Goal: Task Accomplishment & Management: Manage account settings

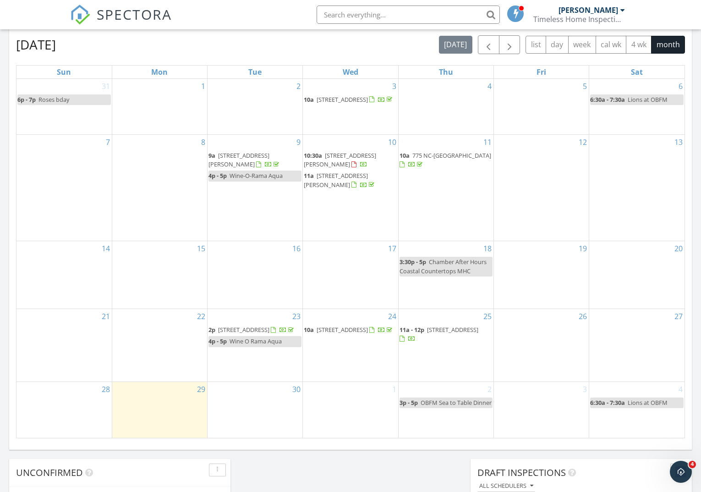
scroll to position [487, 0]
click at [337, 166] on span "107 Roosevelt Dr, Pine Knoll Shores 28512" at bounding box center [340, 159] width 72 height 17
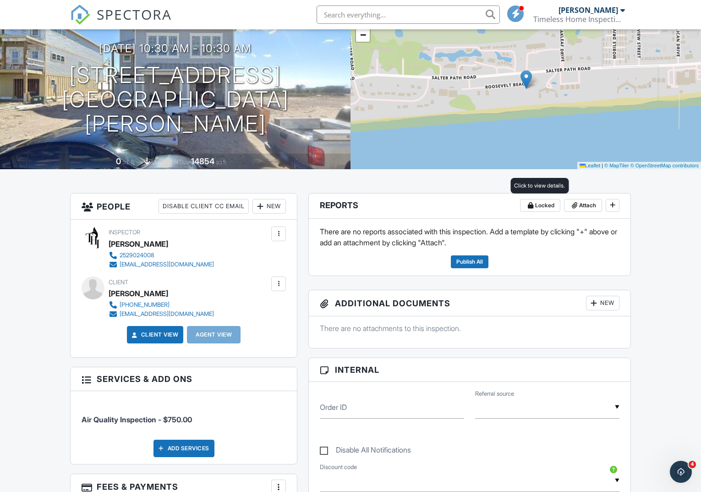
scroll to position [74, 0]
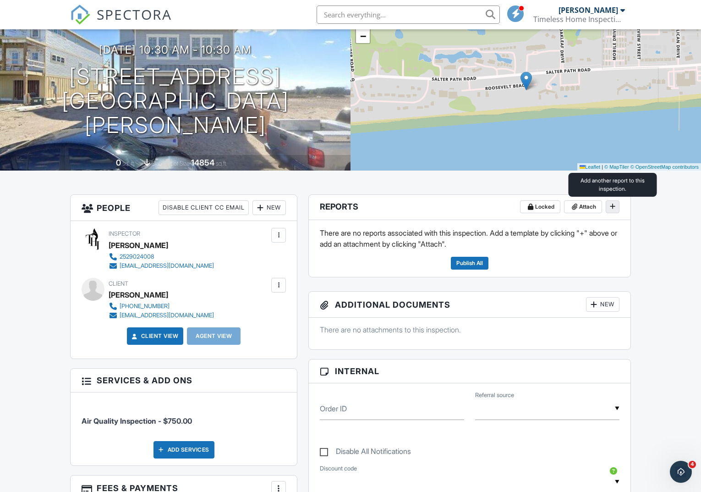
click at [614, 208] on icon at bounding box center [612, 206] width 5 height 6
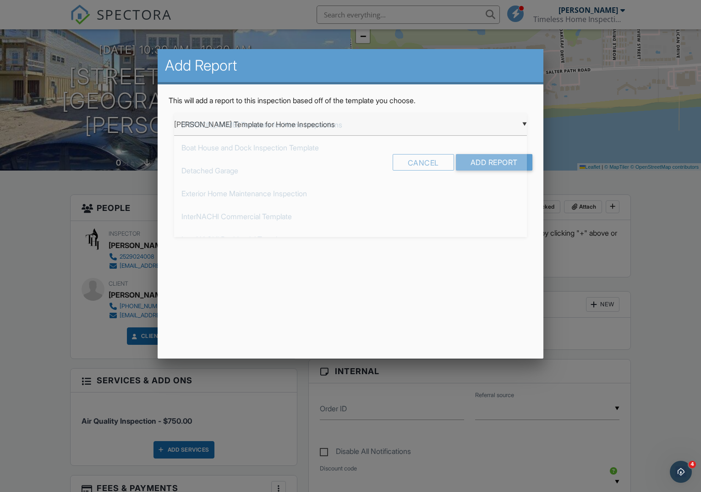
click at [217, 126] on div "▼ Ben Gromicko's Template for Home Inspections Ben Gromicko's Template for Home…" at bounding box center [350, 124] width 353 height 22
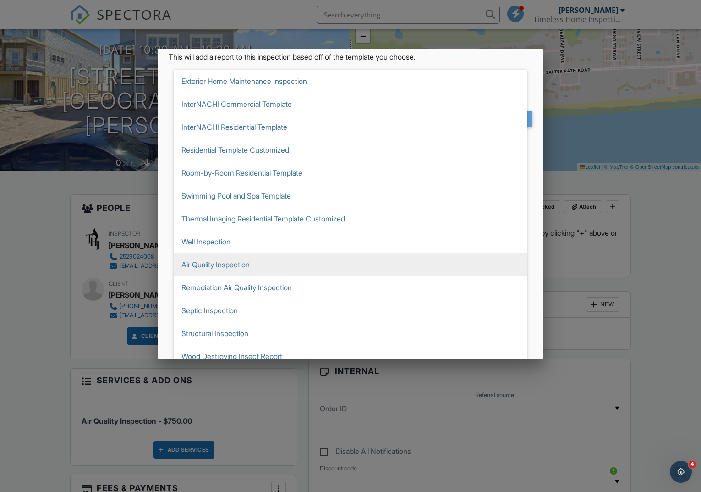
scroll to position [45, 0]
click at [233, 270] on span "Air Quality Inspection" at bounding box center [350, 263] width 353 height 23
type input "Air Quality Inspection"
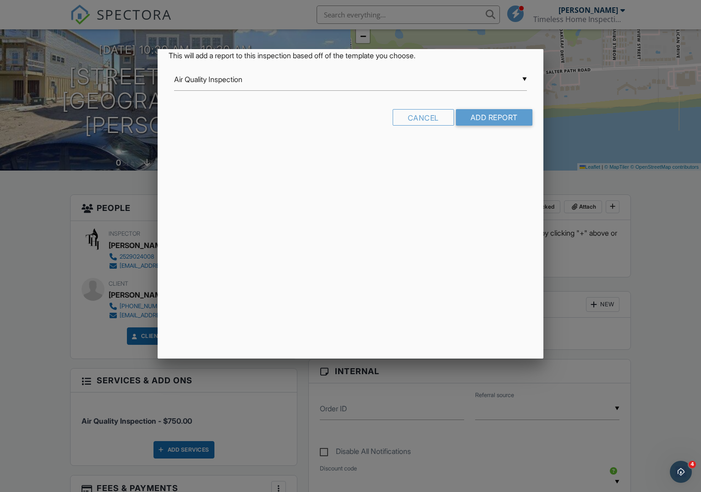
scroll to position [0, 0]
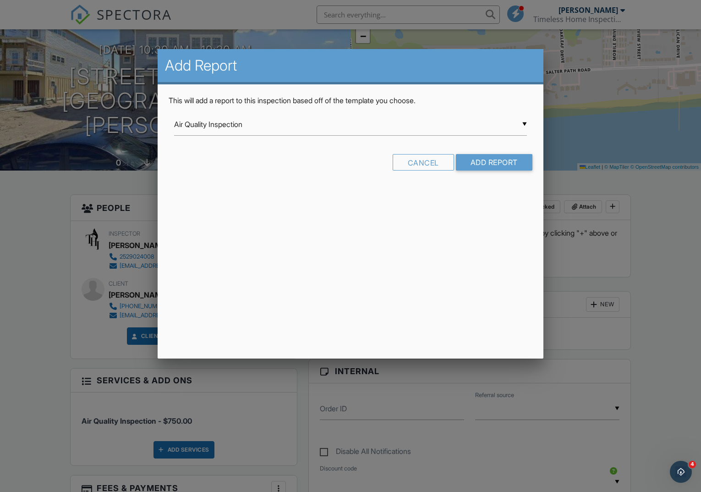
click at [496, 164] on input "Add Report" at bounding box center [494, 162] width 77 height 16
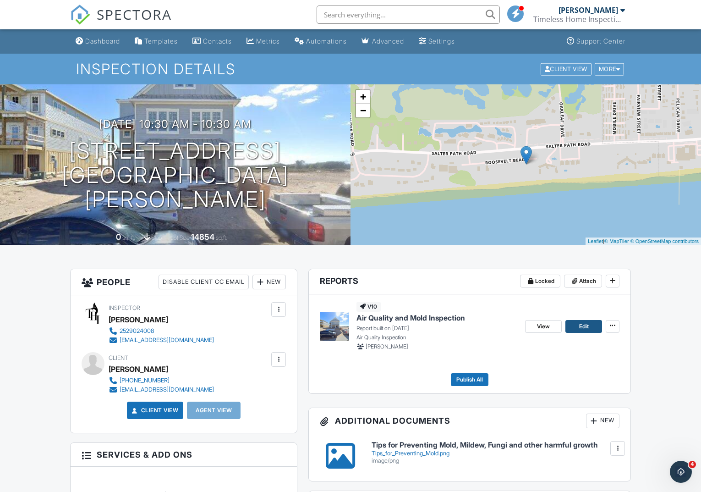
click at [585, 327] on span "Edit" at bounding box center [584, 326] width 10 height 9
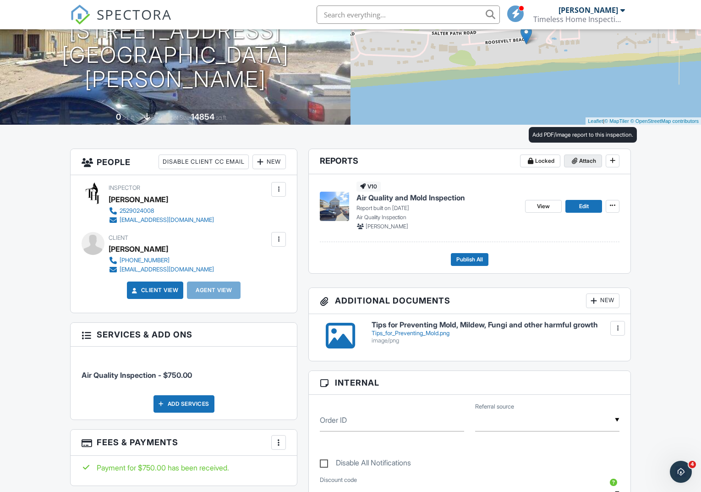
click at [585, 161] on span "Attach" at bounding box center [587, 160] width 17 height 9
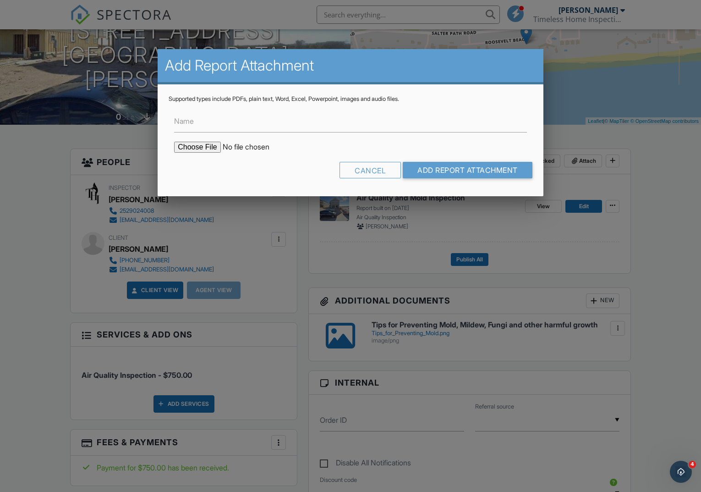
click at [201, 150] on input "file" at bounding box center [252, 147] width 156 height 11
type input "C:\fakepath\Tips for Preventing Mold.png"
click at [274, 128] on input "Name" at bounding box center [350, 121] width 353 height 22
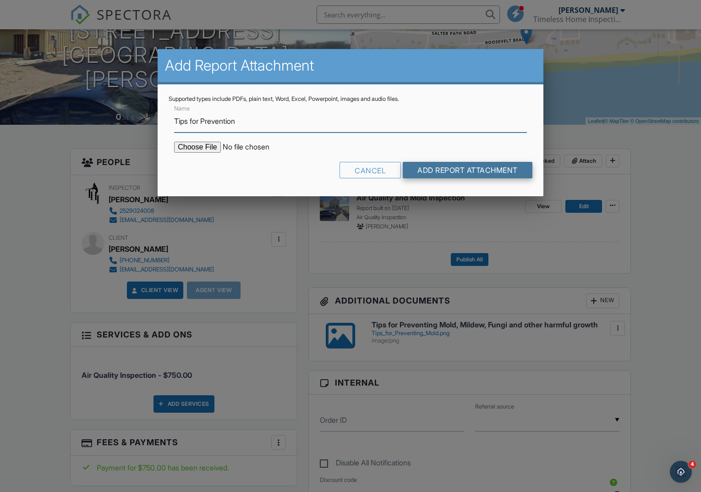
type input "Tips for Prevention"
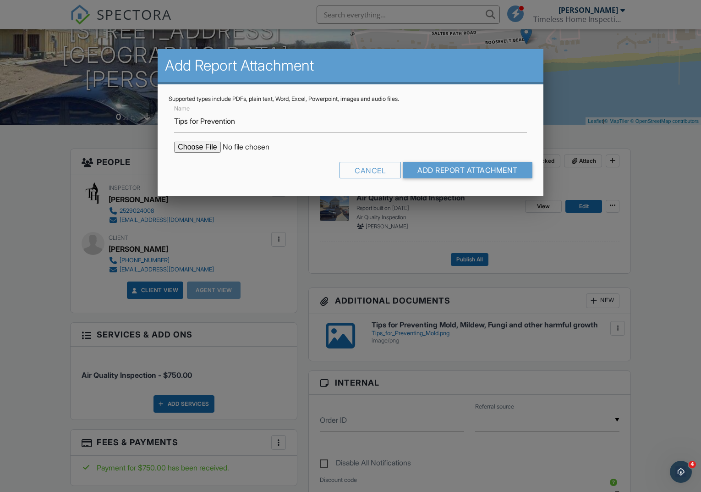
click at [434, 173] on input "Add Report Attachment" at bounding box center [468, 170] width 130 height 16
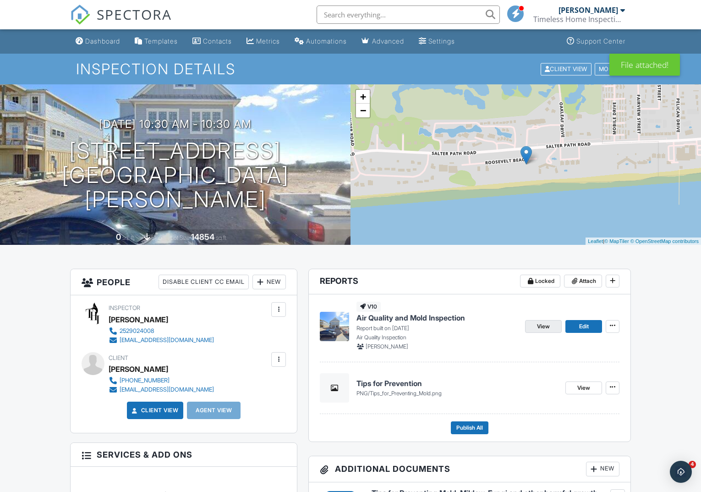
click at [549, 327] on span "View" at bounding box center [543, 326] width 13 height 9
click at [611, 69] on div "More" at bounding box center [610, 69] width 30 height 12
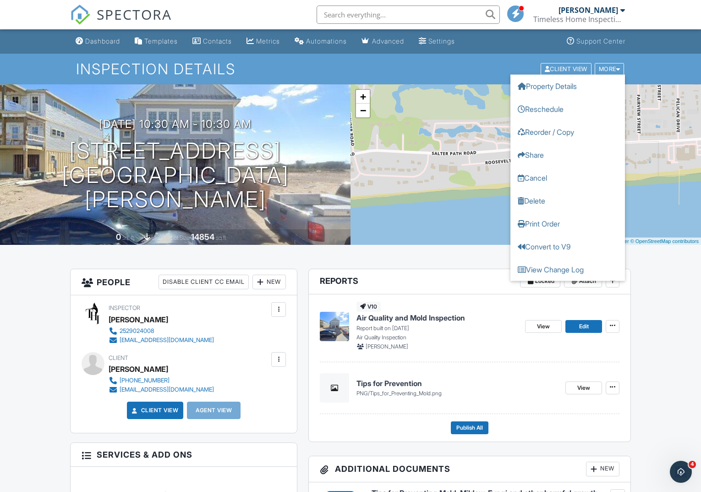
click at [658, 58] on div "Inspection Details Client View More Property Details Reschedule Reorder / Copy …" at bounding box center [350, 69] width 701 height 31
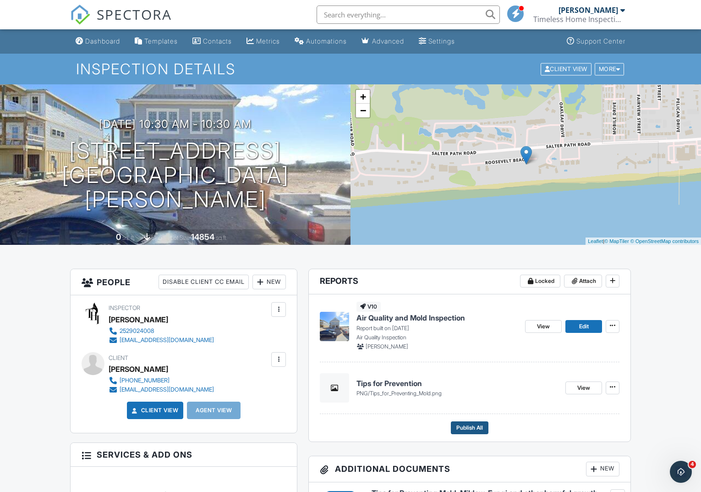
click at [469, 426] on span "Publish All" at bounding box center [469, 427] width 27 height 9
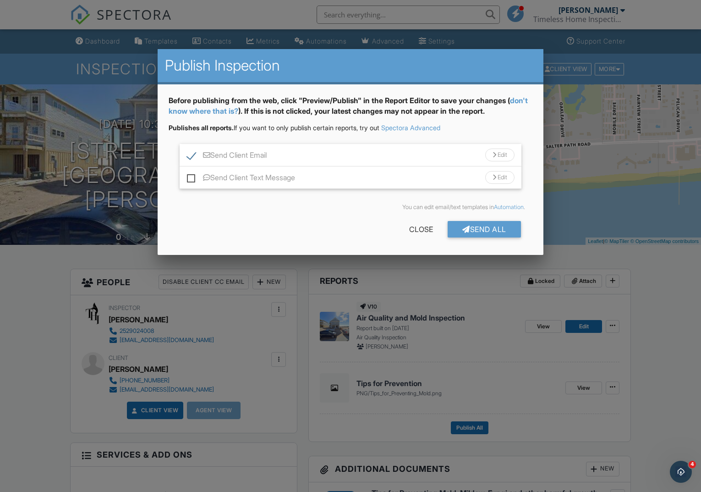
drag, startPoint x: 189, startPoint y: 178, endPoint x: 214, endPoint y: 181, distance: 25.0
click at [192, 177] on label "Send Client Text Message" at bounding box center [241, 178] width 108 height 11
click at [192, 176] on input "Send Client Text Message" at bounding box center [190, 173] width 6 height 6
checkbox input "true"
click at [495, 226] on div "Send All" at bounding box center [484, 229] width 73 height 16
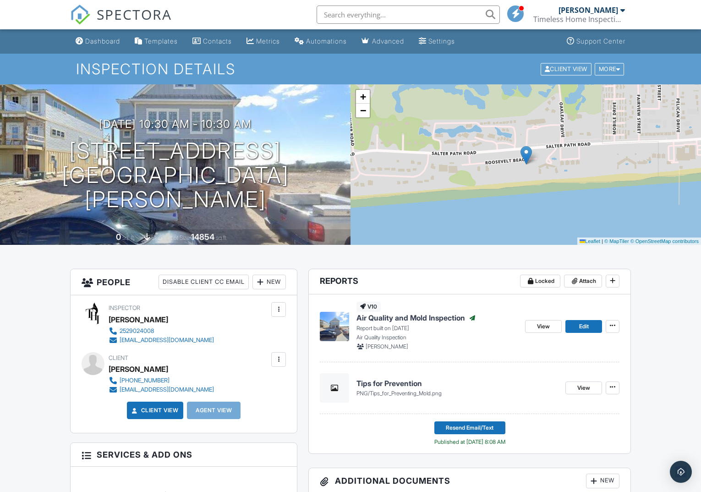
click at [103, 13] on span "SPECTORA" at bounding box center [134, 14] width 75 height 19
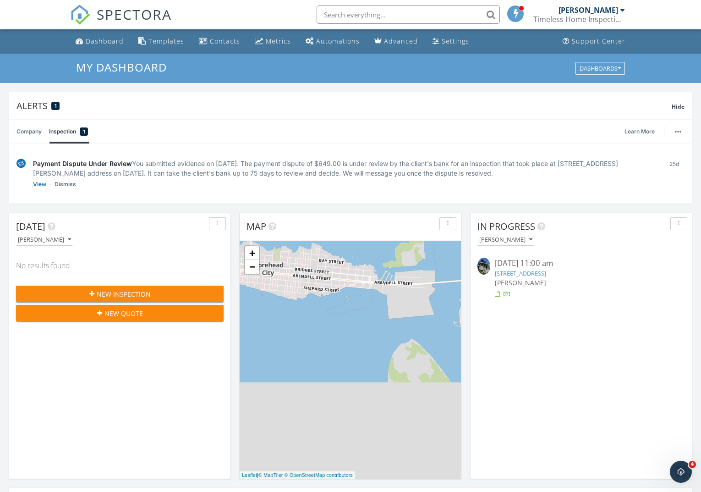
click at [137, 12] on span "SPECTORA" at bounding box center [134, 14] width 75 height 19
